Goal: Information Seeking & Learning: Learn about a topic

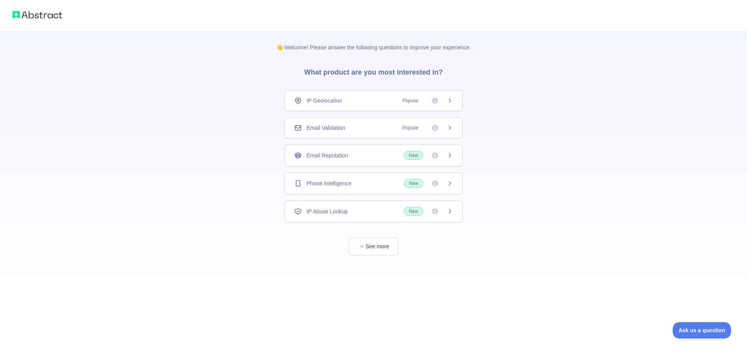
click at [318, 102] on span "IP Geolocation" at bounding box center [325, 101] width 36 height 8
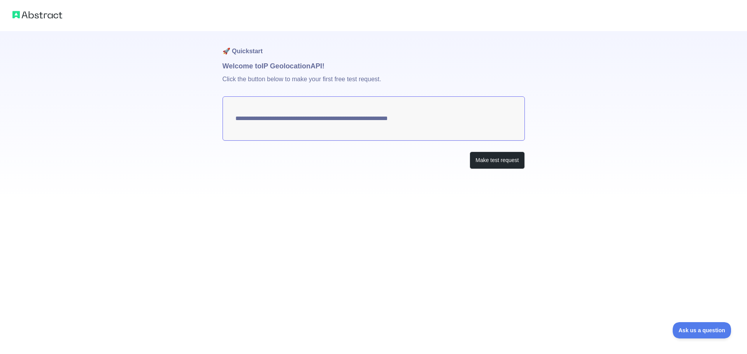
click at [270, 117] on textarea "**********" at bounding box center [374, 118] width 302 height 44
click at [306, 121] on textarea "**********" at bounding box center [374, 118] width 302 height 44
click at [500, 163] on button "Make test request" at bounding box center [497, 161] width 55 height 18
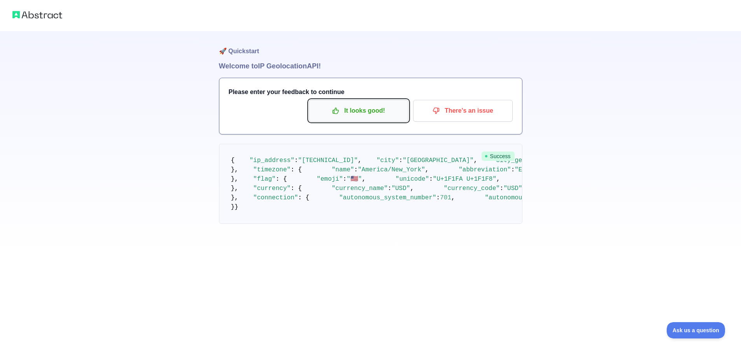
click at [344, 118] on button "It looks good!" at bounding box center [359, 111] width 100 height 22
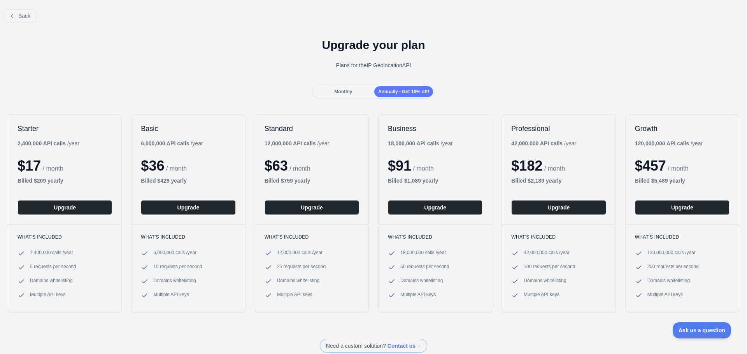
click at [344, 94] on span "Monthly" at bounding box center [343, 91] width 18 height 5
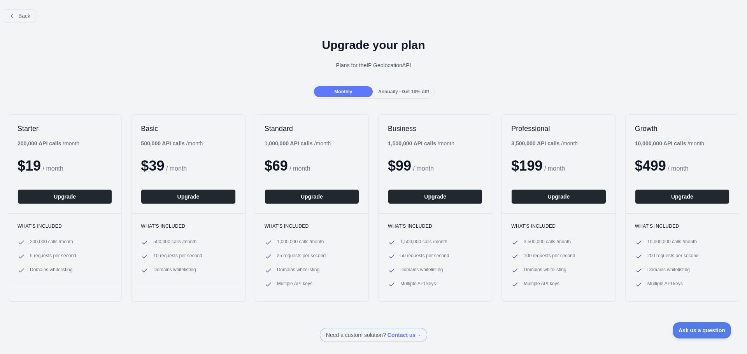
click at [381, 93] on span "Annually - Get 10% off!" at bounding box center [403, 91] width 51 height 5
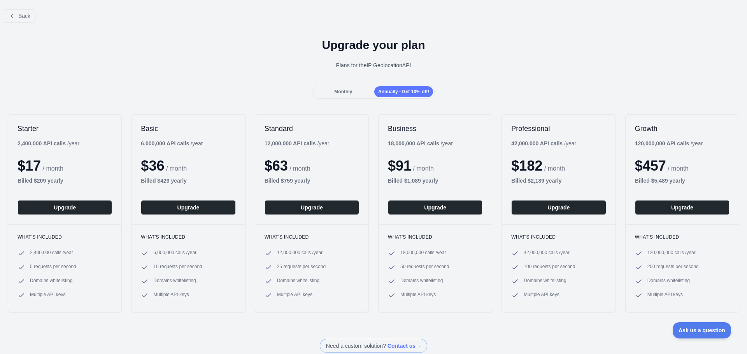
click at [347, 92] on span "Monthly" at bounding box center [343, 91] width 18 height 5
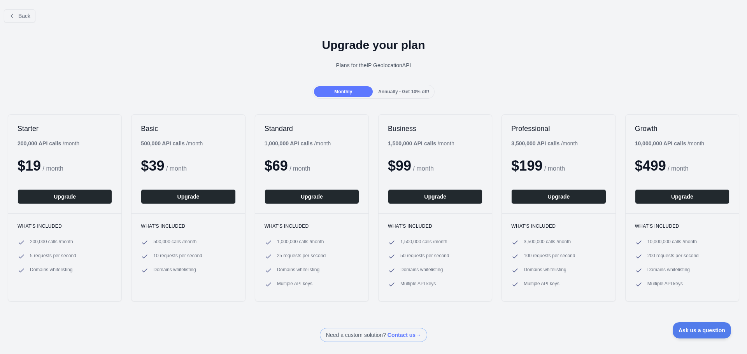
click at [393, 92] on span "Annually - Get 10% off!" at bounding box center [403, 91] width 51 height 5
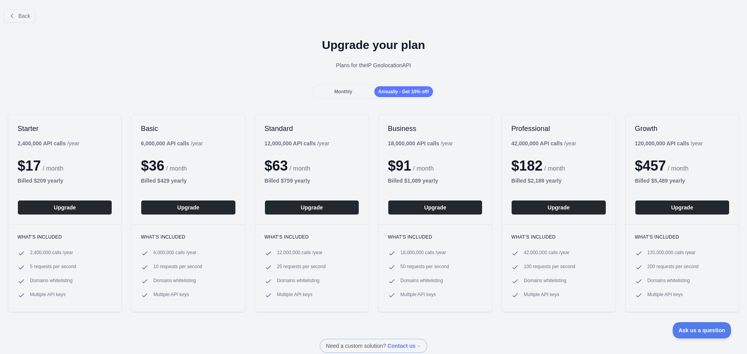
click at [354, 92] on div "Monthly" at bounding box center [343, 91] width 59 height 11
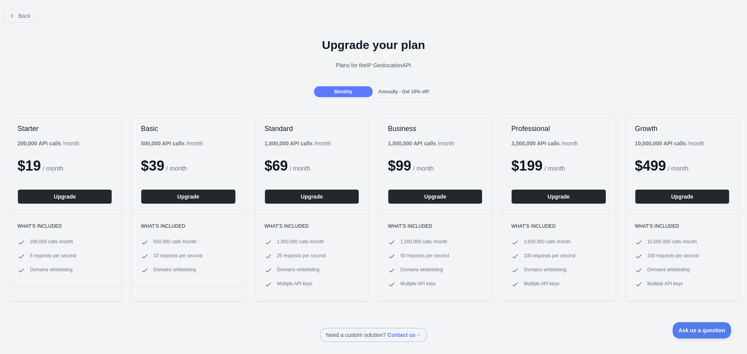
click at [385, 92] on span "Annually - Get 10% off!" at bounding box center [403, 91] width 51 height 5
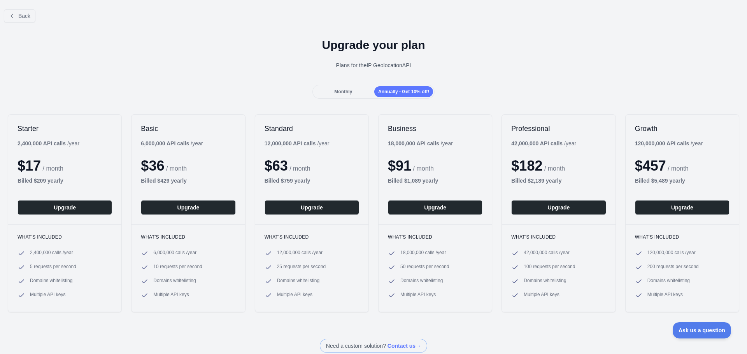
click at [348, 92] on span "Monthly" at bounding box center [343, 91] width 18 height 5
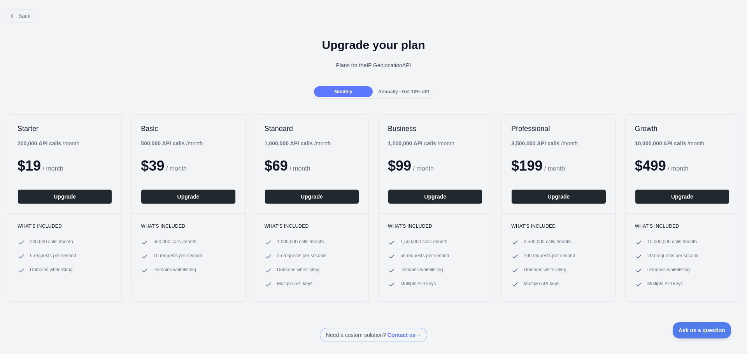
click at [389, 94] on span "Annually - Get 10% off!" at bounding box center [403, 91] width 51 height 5
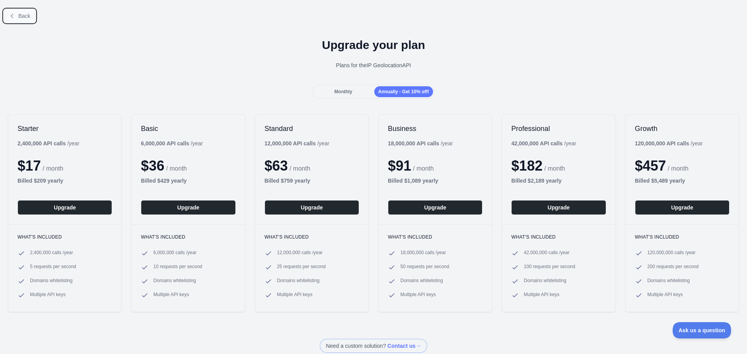
click at [22, 17] on span "Back" at bounding box center [24, 16] width 12 height 6
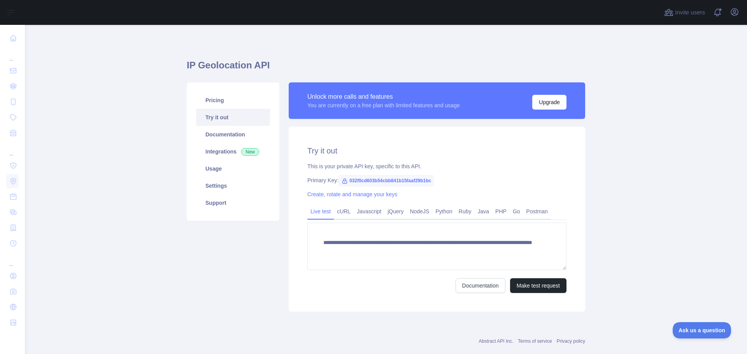
click at [353, 182] on span "032f0cd603b54cbb841b15faaf29b1bc" at bounding box center [387, 181] width 96 height 12
click at [360, 182] on span "032f0cd603b54cbb841b15faaf29b1bc" at bounding box center [387, 181] width 96 height 12
copy span "032f0cd603b54cbb841b15faaf29b1bc"
click at [217, 150] on link "Integrations New" at bounding box center [233, 151] width 74 height 17
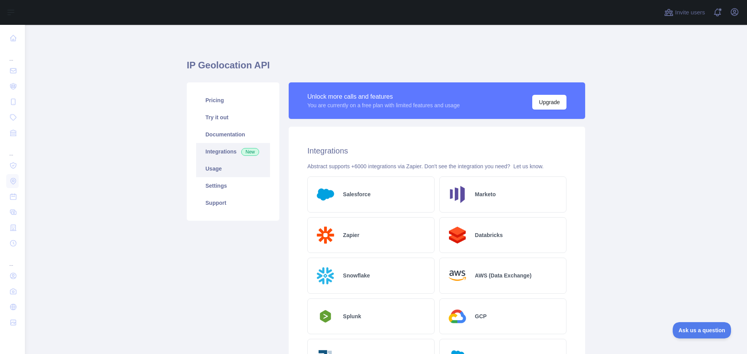
click at [209, 165] on link "Usage" at bounding box center [233, 168] width 74 height 17
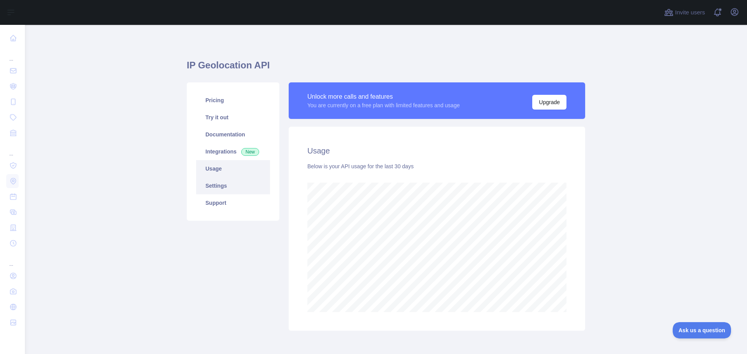
scroll to position [330, 716]
click at [212, 183] on link "Settings" at bounding box center [233, 185] width 74 height 17
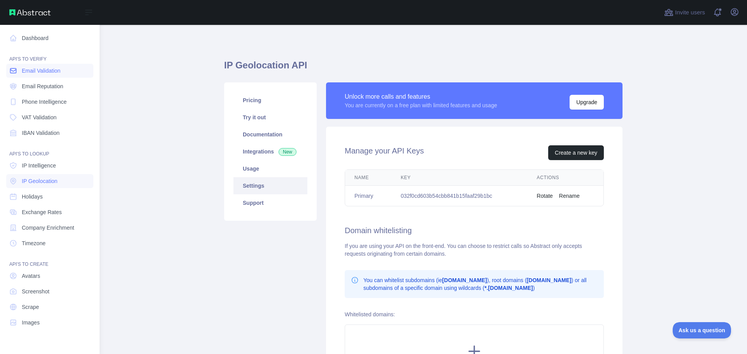
click at [56, 71] on span "Email Validation" at bounding box center [41, 71] width 39 height 8
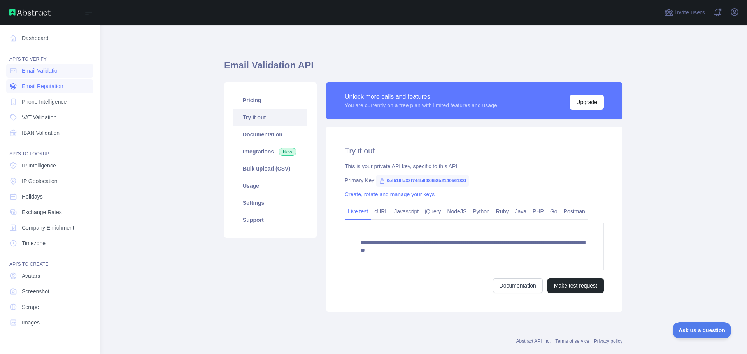
click at [50, 86] on span "Email Reputation" at bounding box center [43, 86] width 42 height 8
click at [48, 74] on span "Email Validation" at bounding box center [41, 71] width 39 height 8
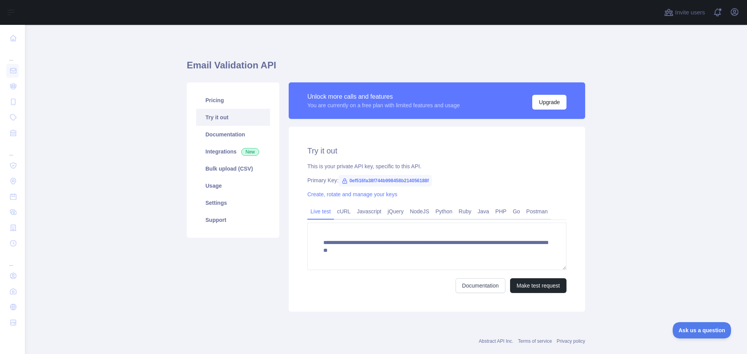
click at [386, 179] on span "0ef516fa38f744b998458b214056188f" at bounding box center [385, 181] width 93 height 12
copy span "0ef516fa38f744b998458b214056188f"
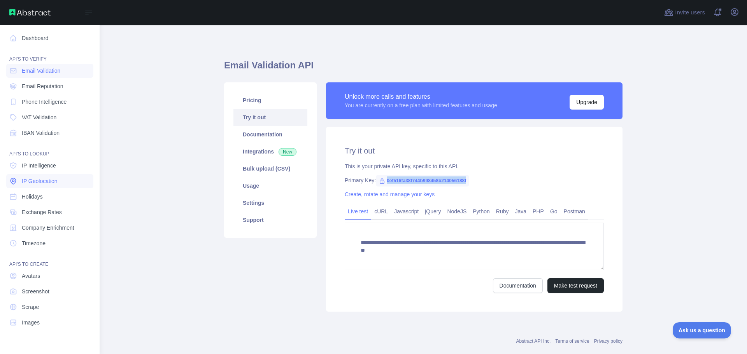
click at [46, 184] on span "IP Geolocation" at bounding box center [40, 181] width 36 height 8
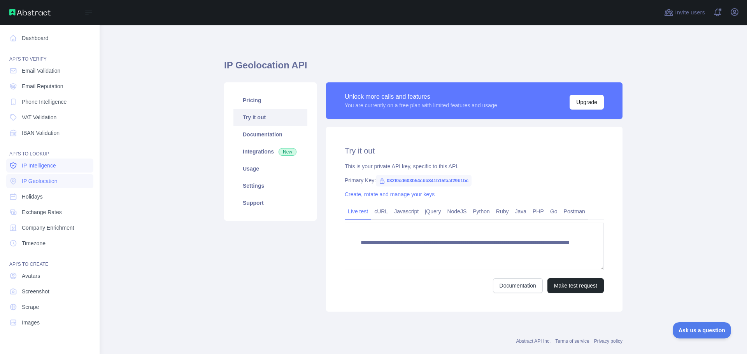
click at [34, 170] on link "IP Intelligence" at bounding box center [49, 166] width 87 height 14
click at [30, 177] on span "IP Geolocation" at bounding box center [40, 181] width 36 height 8
click at [31, 193] on span "Holidays" at bounding box center [32, 197] width 21 height 8
click at [33, 205] on nav "Dashboard API'S TO VERIFY Email Validation Email Reputation Phone Intelligence …" at bounding box center [49, 183] width 87 height 317
click at [35, 212] on span "Exchange Rates" at bounding box center [42, 213] width 40 height 8
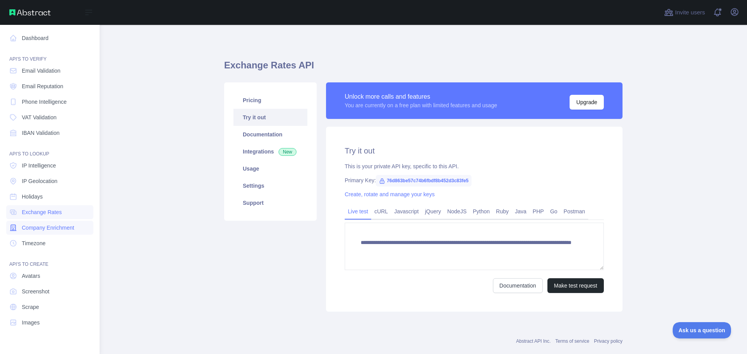
click at [35, 227] on span "Company Enrichment" at bounding box center [48, 228] width 53 height 8
click at [32, 241] on span "Timezone" at bounding box center [34, 244] width 24 height 8
click at [37, 134] on span "IBAN Validation" at bounding box center [41, 133] width 38 height 8
click at [35, 121] on span "VAT Validation" at bounding box center [39, 118] width 35 height 8
click at [39, 100] on span "Phone Intelligence" at bounding box center [44, 102] width 45 height 8
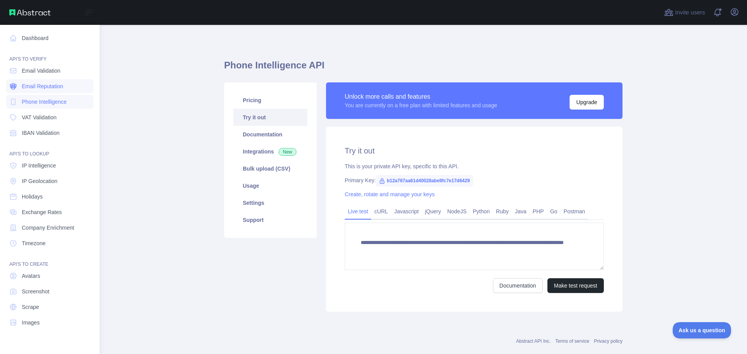
click at [42, 89] on span "Email Reputation" at bounding box center [43, 86] width 42 height 8
click at [37, 75] on link "Email Validation" at bounding box center [49, 71] width 87 height 14
click at [36, 38] on link "Dashboard" at bounding box center [49, 38] width 87 height 14
